Goal: Use online tool/utility: Utilize a website feature to perform a specific function

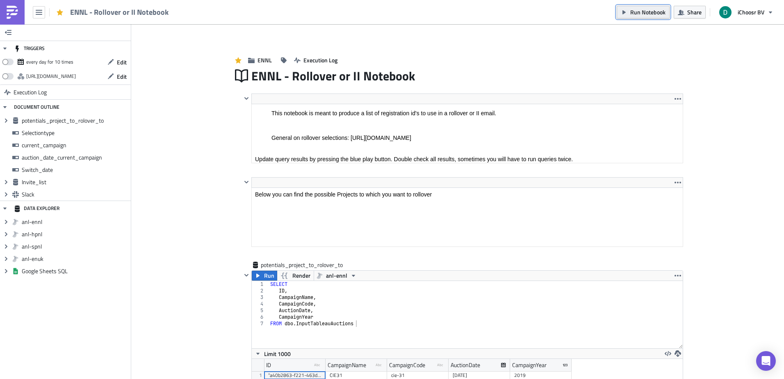
click at [644, 9] on span "Run Notebook" at bounding box center [647, 12] width 35 height 9
drag, startPoint x: 193, startPoint y: 157, endPoint x: 193, endPoint y: 169, distance: 12.7
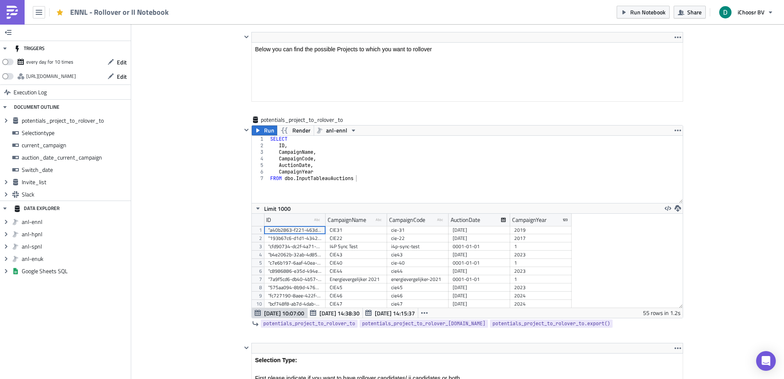
drag, startPoint x: 181, startPoint y: 400, endPoint x: 146, endPoint y: 203, distance: 199.9
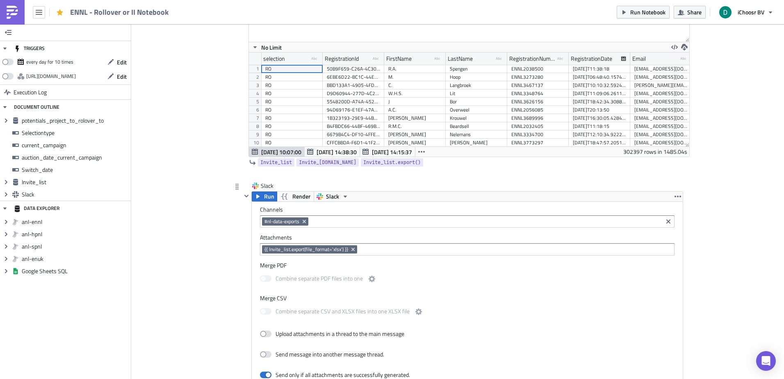
scroll to position [1373, 0]
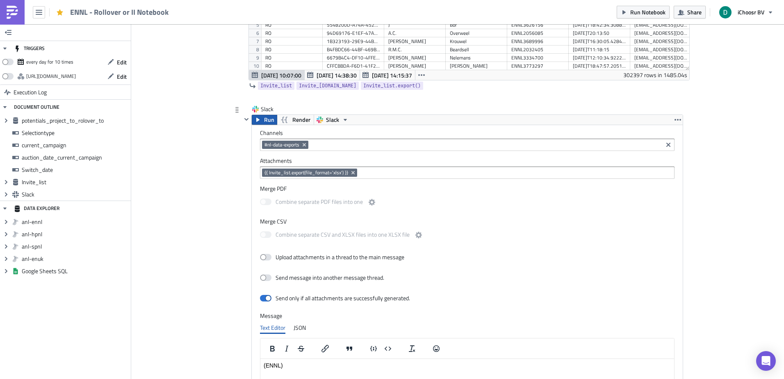
click at [256, 119] on icon "button" at bounding box center [257, 120] width 3 height 4
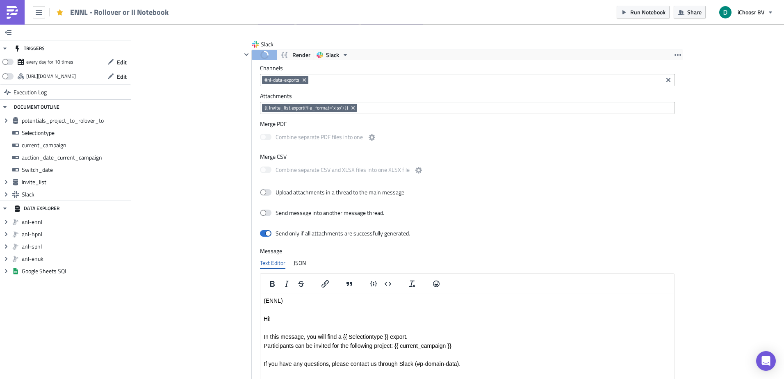
scroll to position [1386, 0]
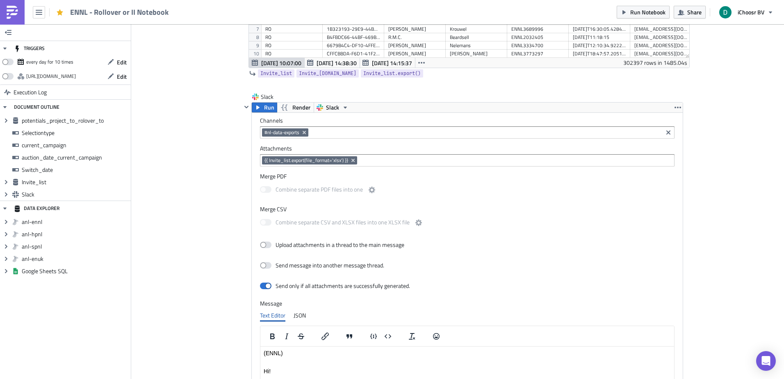
click at [16, 12] on img at bounding box center [12, 12] width 13 height 13
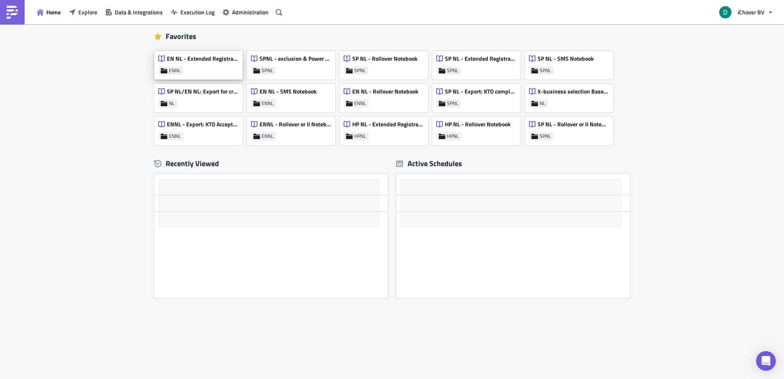
scroll to position [43, 0]
click at [198, 65] on div "EN NL - Extended Registrations export" at bounding box center [198, 60] width 80 height 11
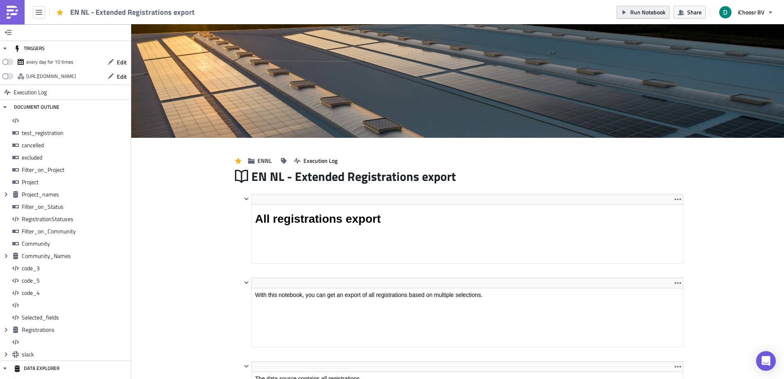
click at [632, 7] on button "Run Notebook" at bounding box center [643, 12] width 53 height 13
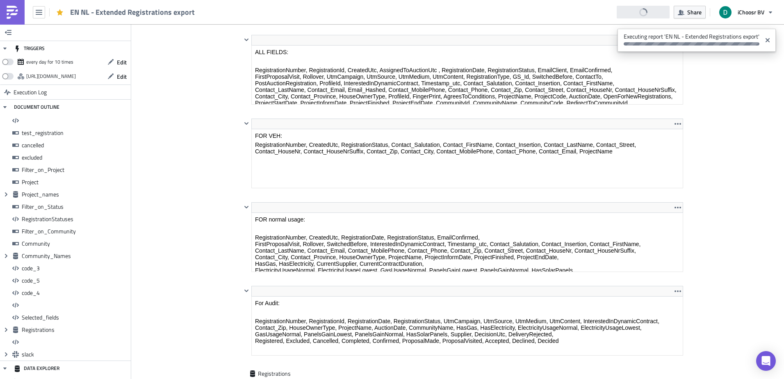
scroll to position [6254, 0]
